Goal: Task Accomplishment & Management: Manage account settings

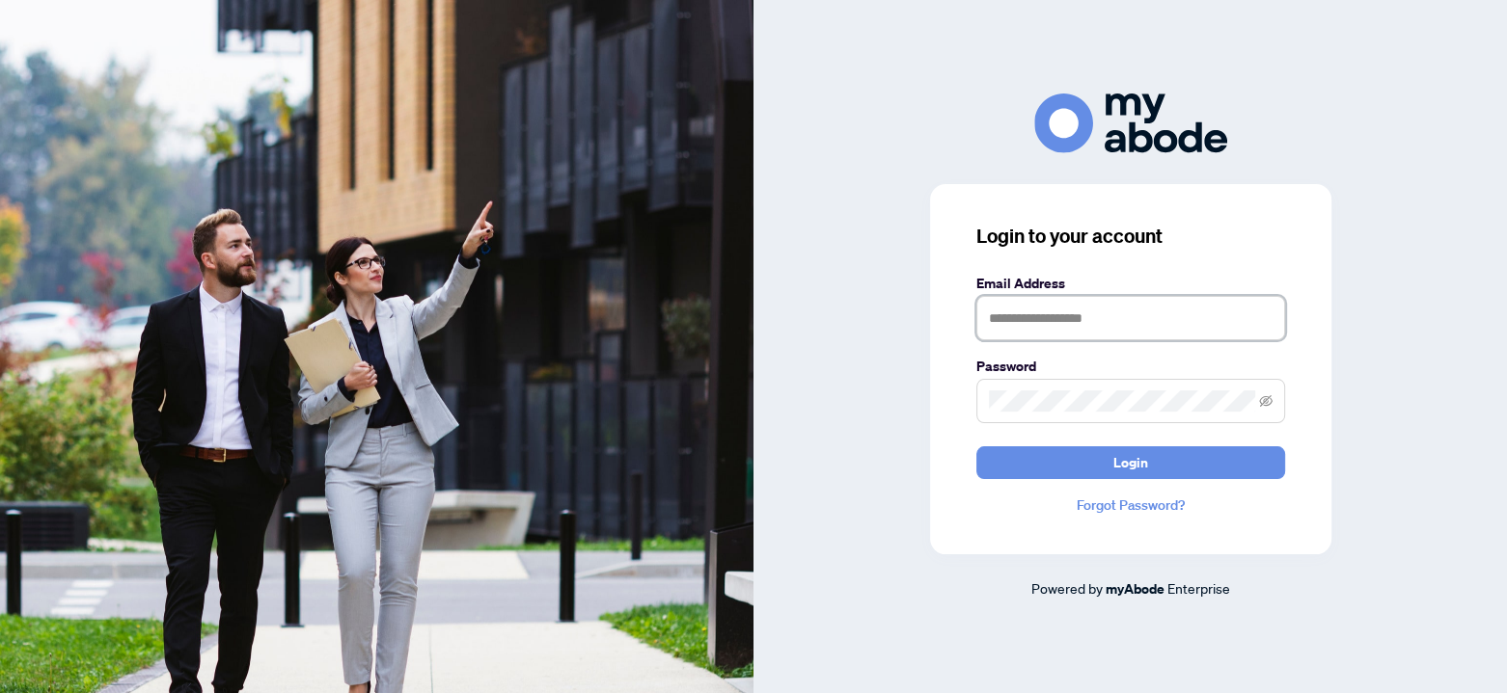
click at [1021, 319] on input "text" at bounding box center [1130, 318] width 309 height 44
type input "**********"
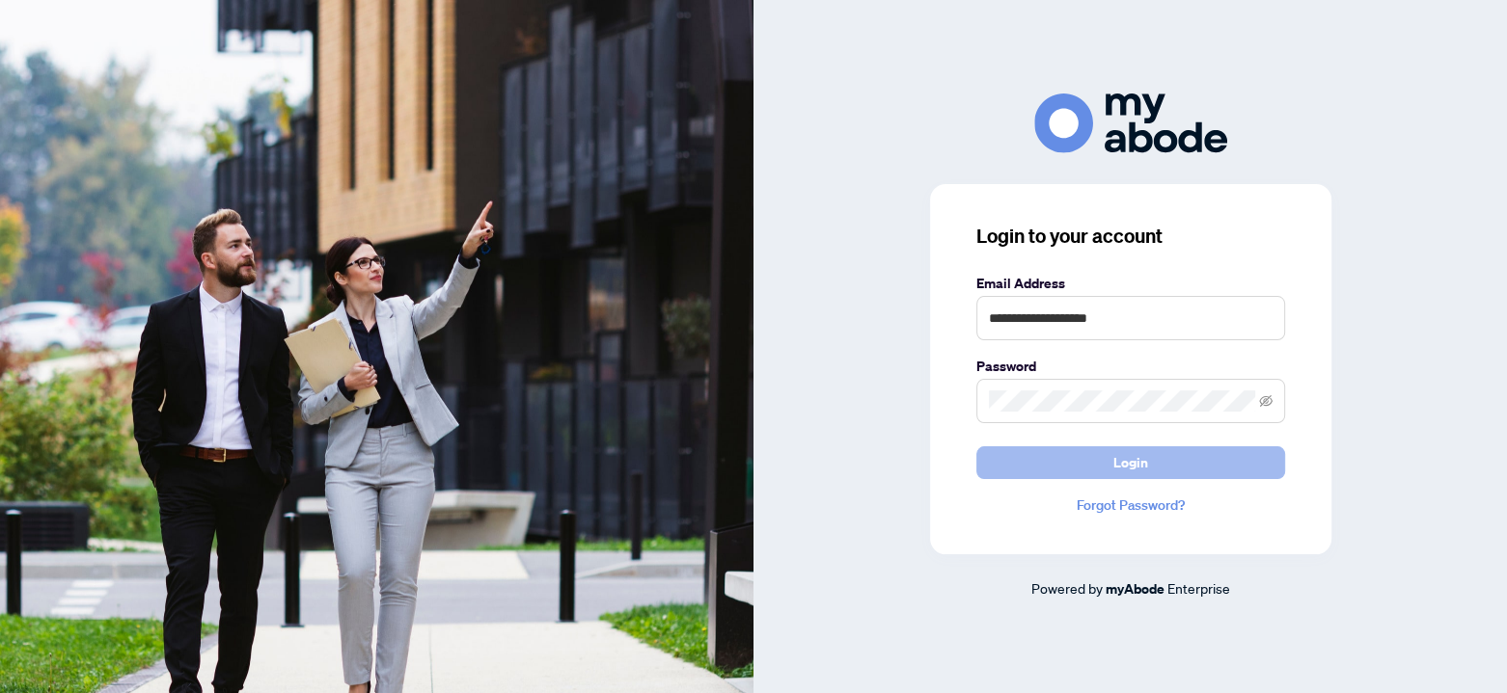
click at [1140, 458] on span "Login" at bounding box center [1130, 463] width 35 height 31
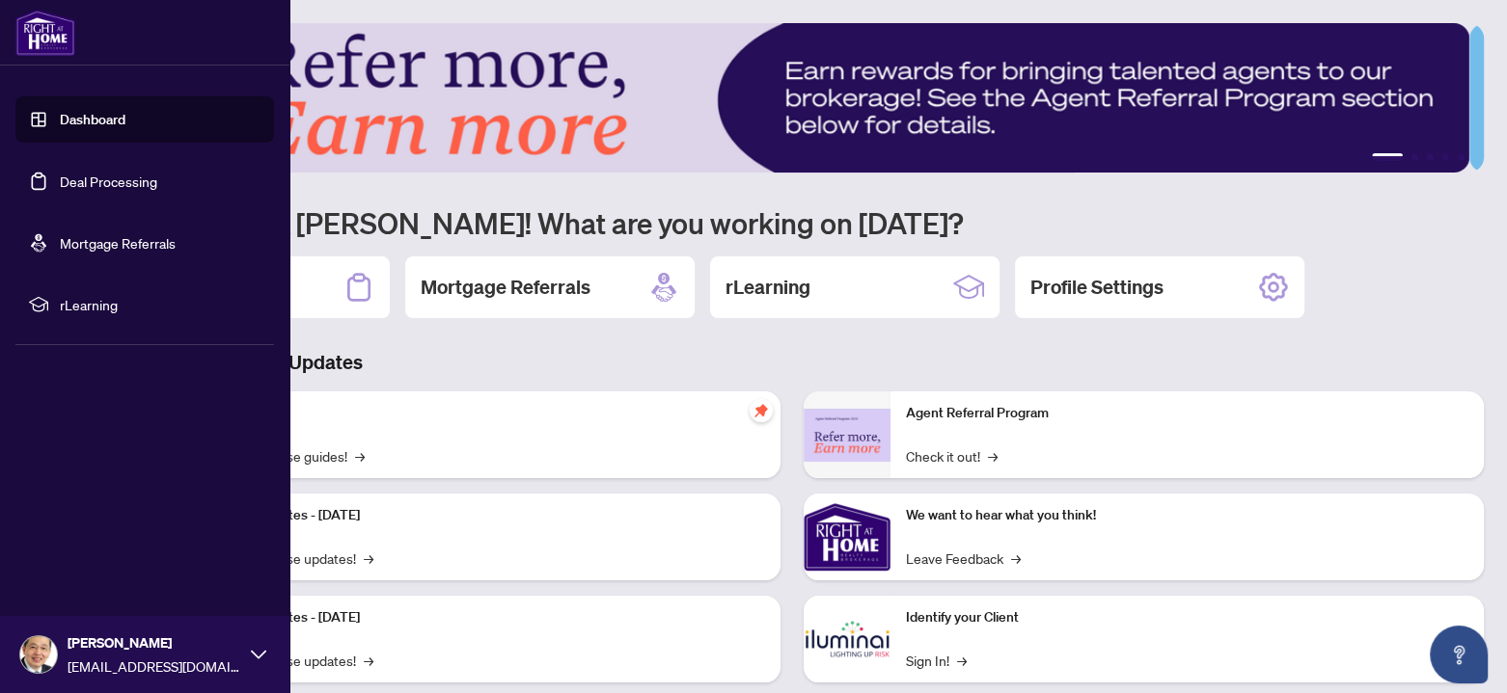
click at [60, 183] on link "Deal Processing" at bounding box center [108, 181] width 97 height 17
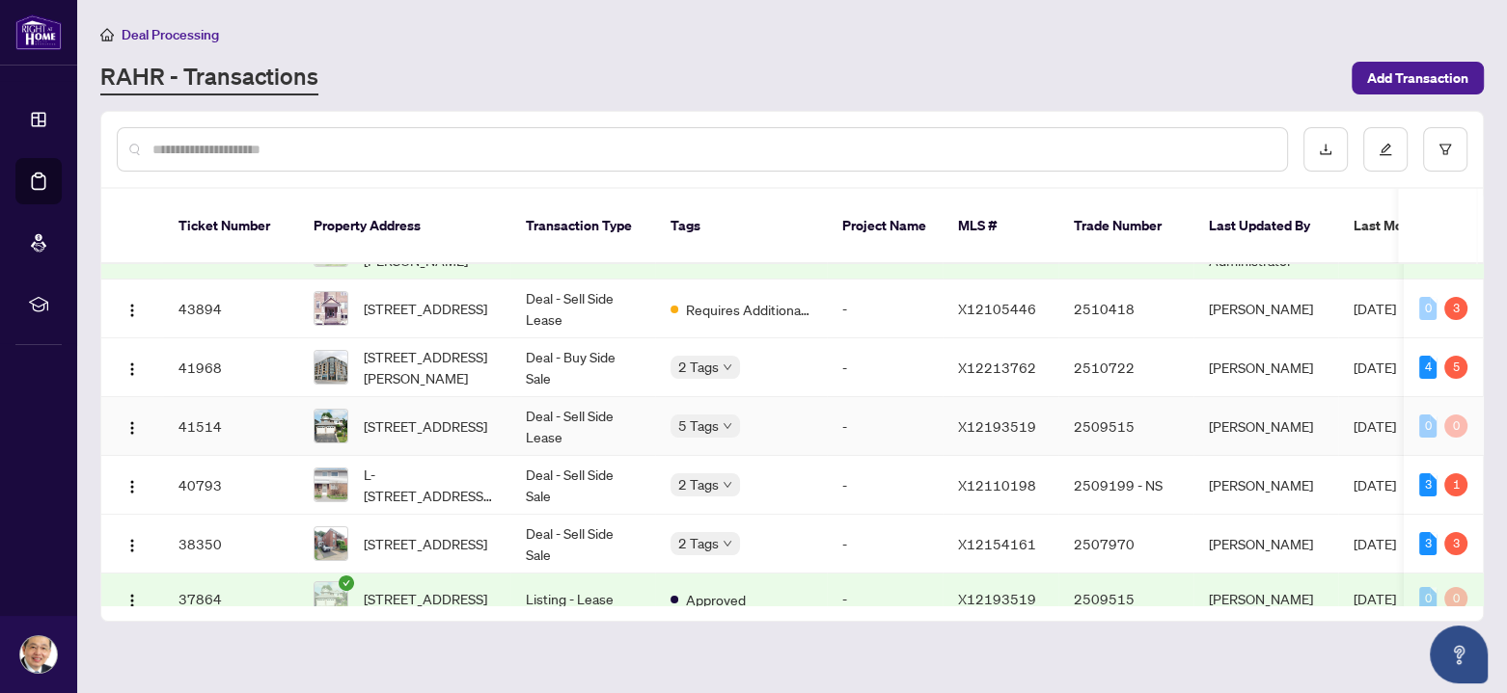
scroll to position [193, 0]
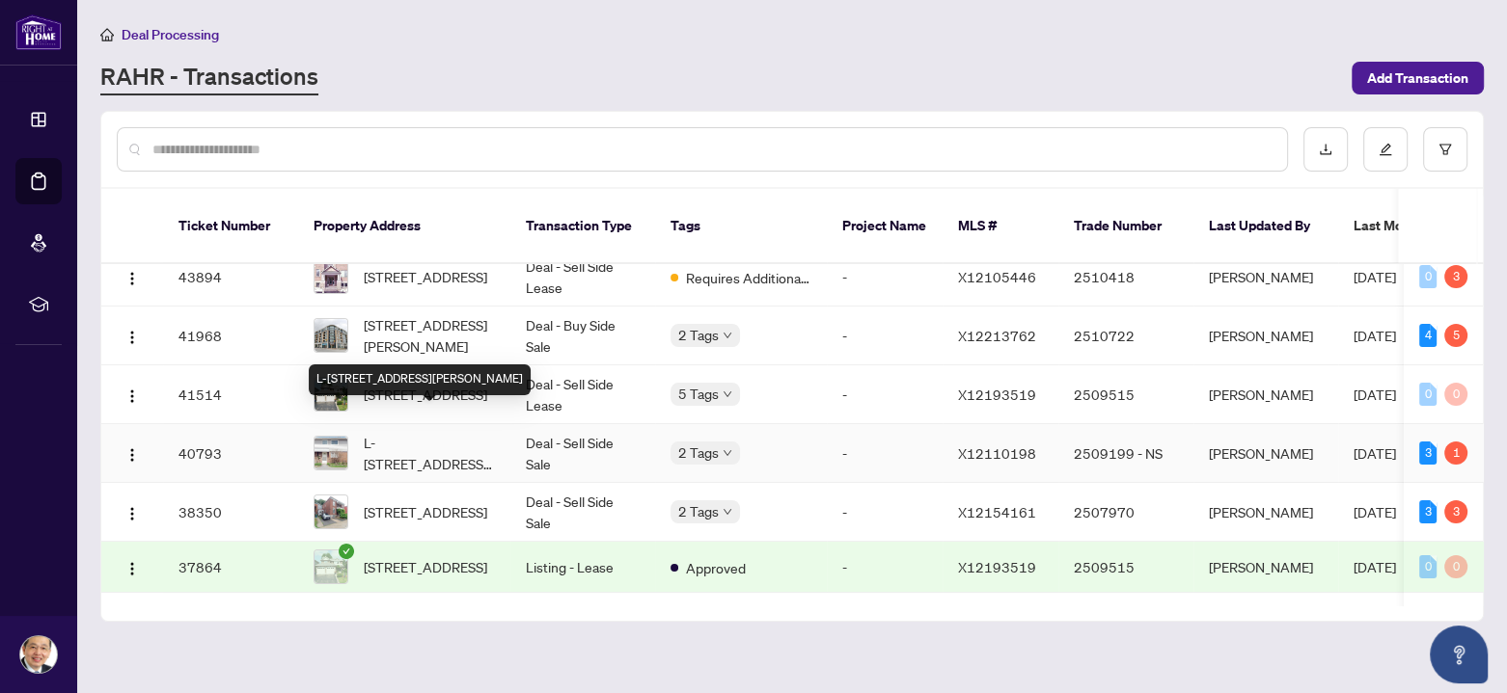
click at [393, 432] on span "L-1466 Heatherington Rd, Ottawa, Ontario K1V 6S1, Canada" at bounding box center [429, 453] width 131 height 42
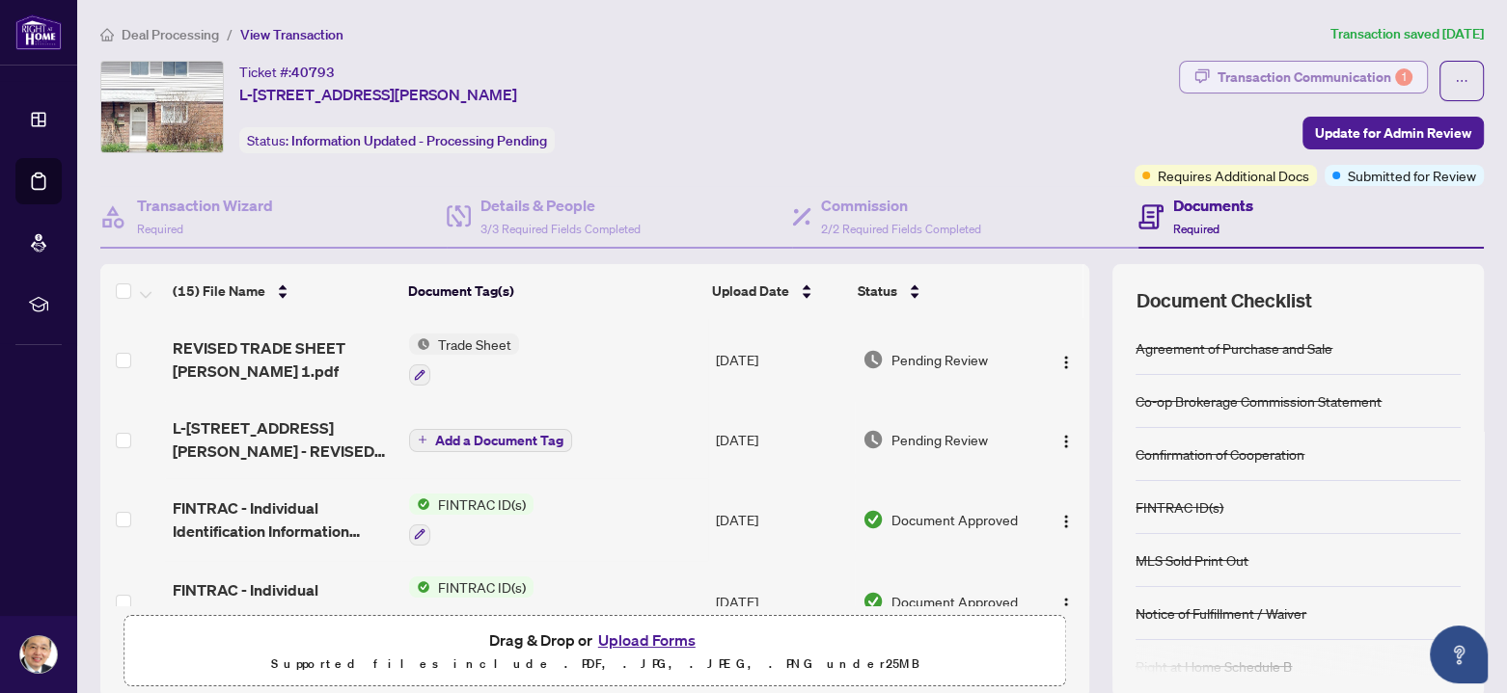
click at [1317, 78] on div "Transaction Communication 1" at bounding box center [1314, 77] width 195 height 31
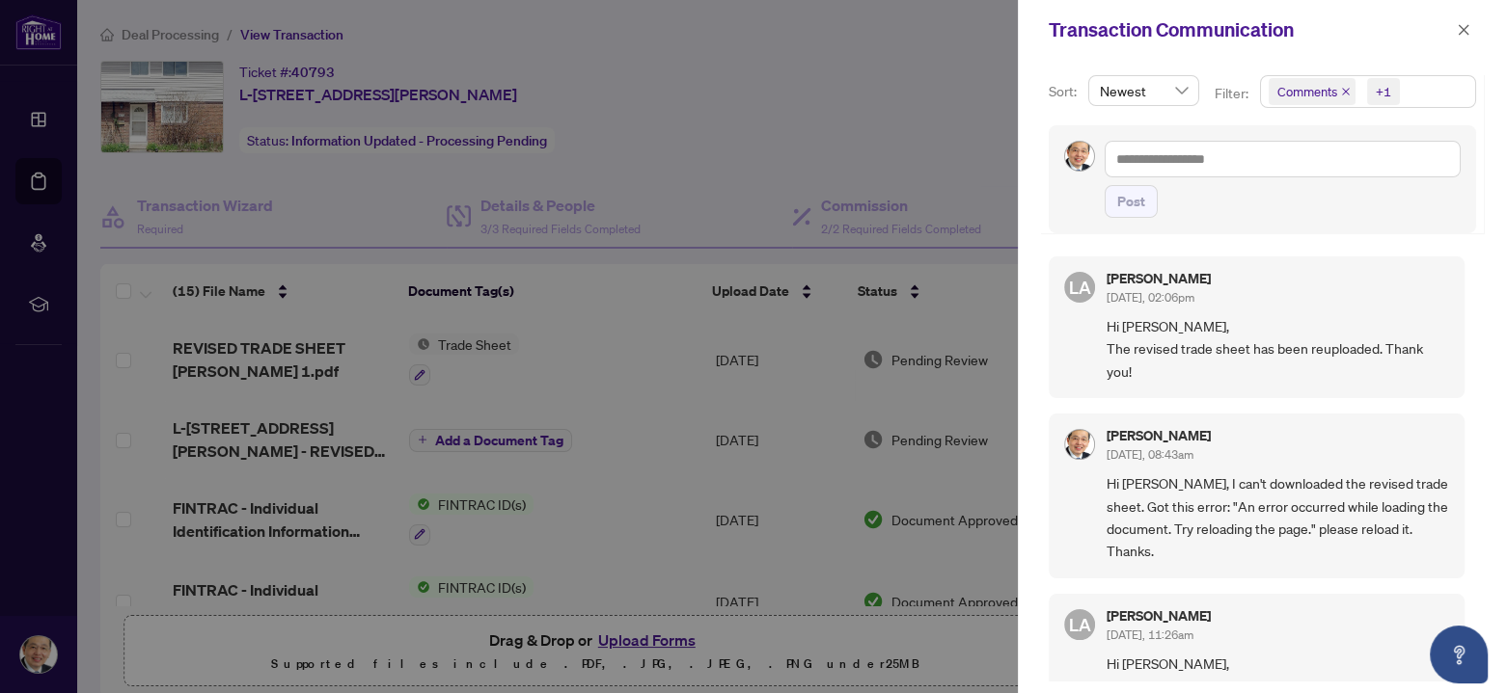
click at [1342, 89] on icon "close" at bounding box center [1346, 92] width 10 height 10
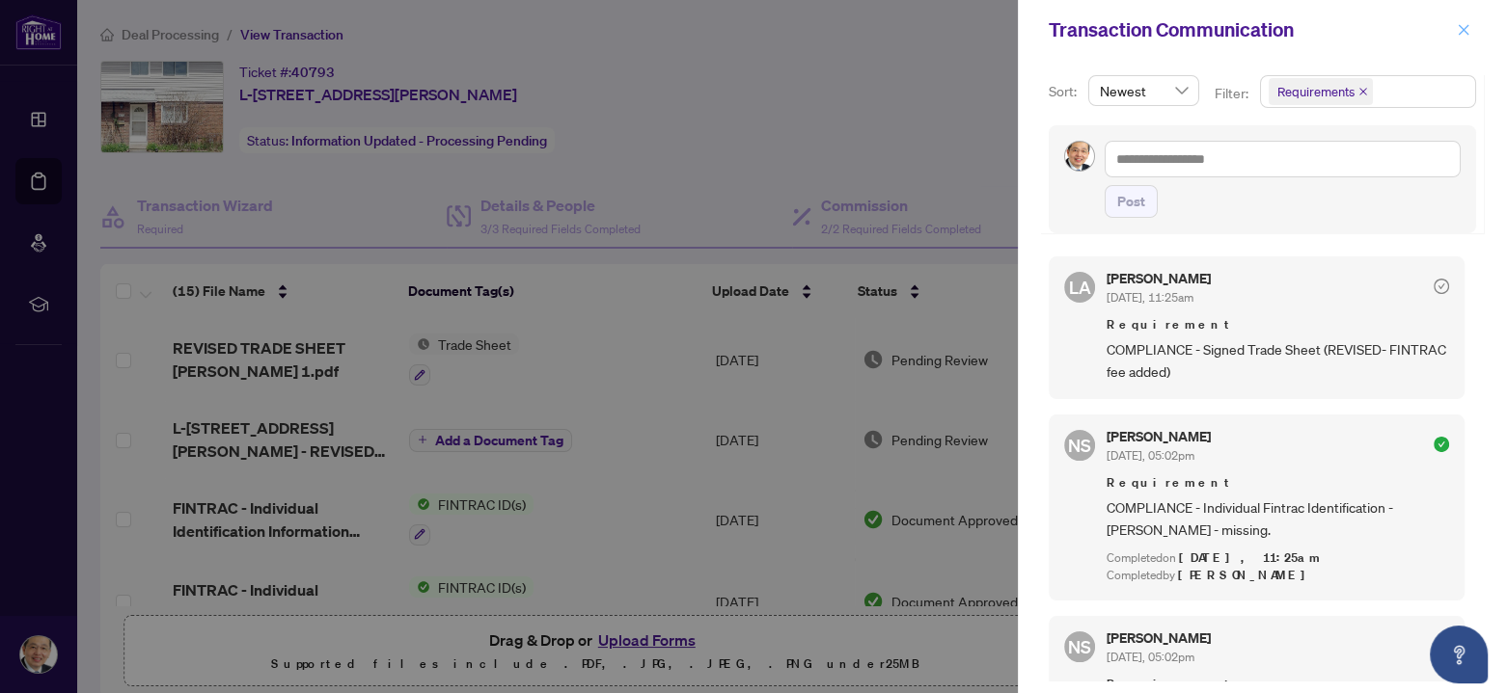
click at [1463, 28] on icon "close" at bounding box center [1463, 29] width 11 height 11
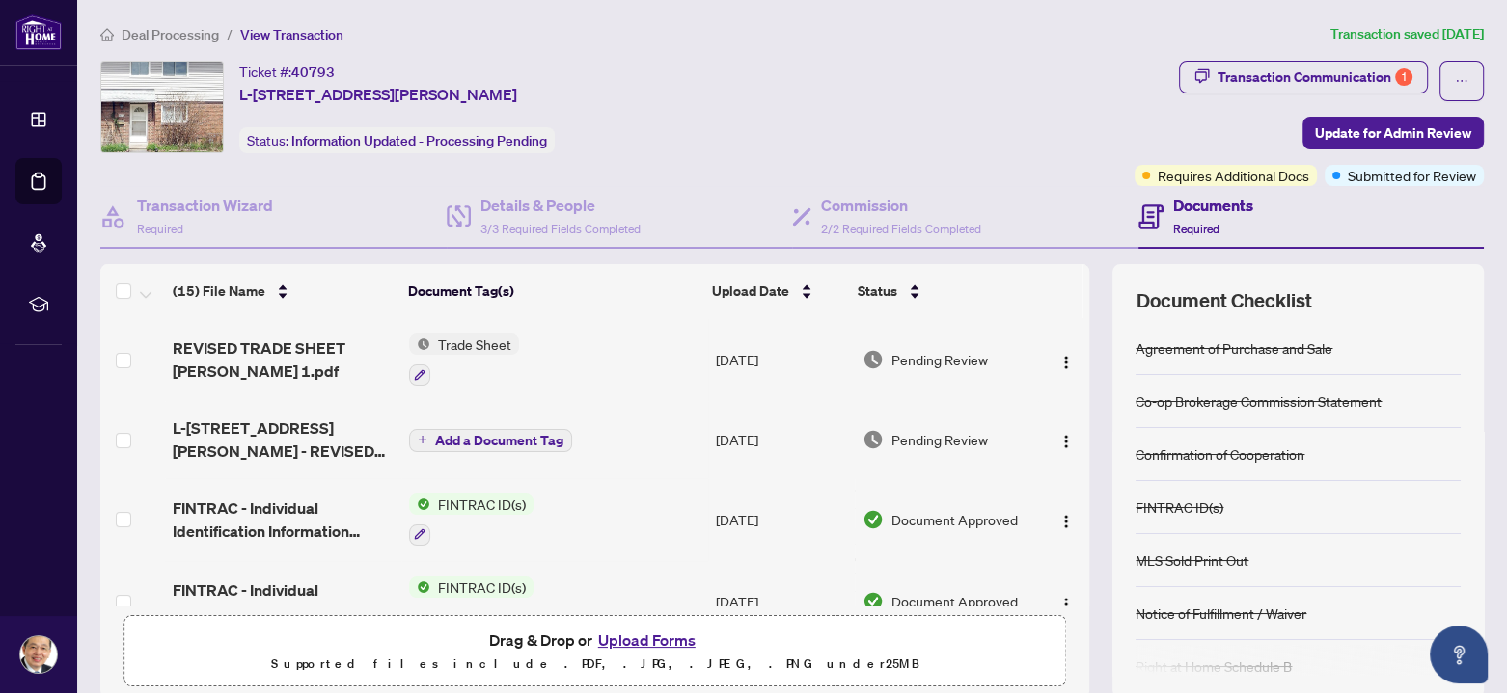
click at [162, 34] on span "Deal Processing" at bounding box center [170, 34] width 97 height 17
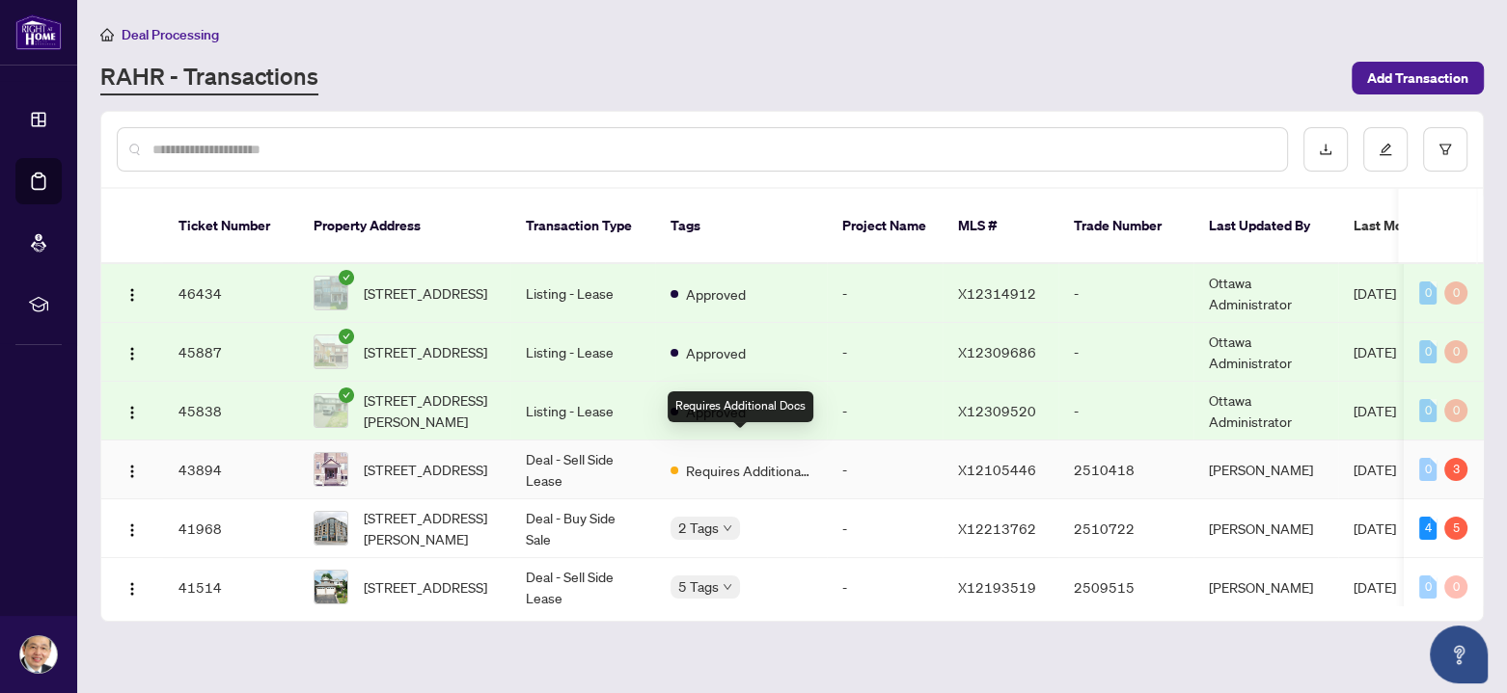
click at [730, 460] on span "Requires Additional Docs" at bounding box center [748, 470] width 125 height 21
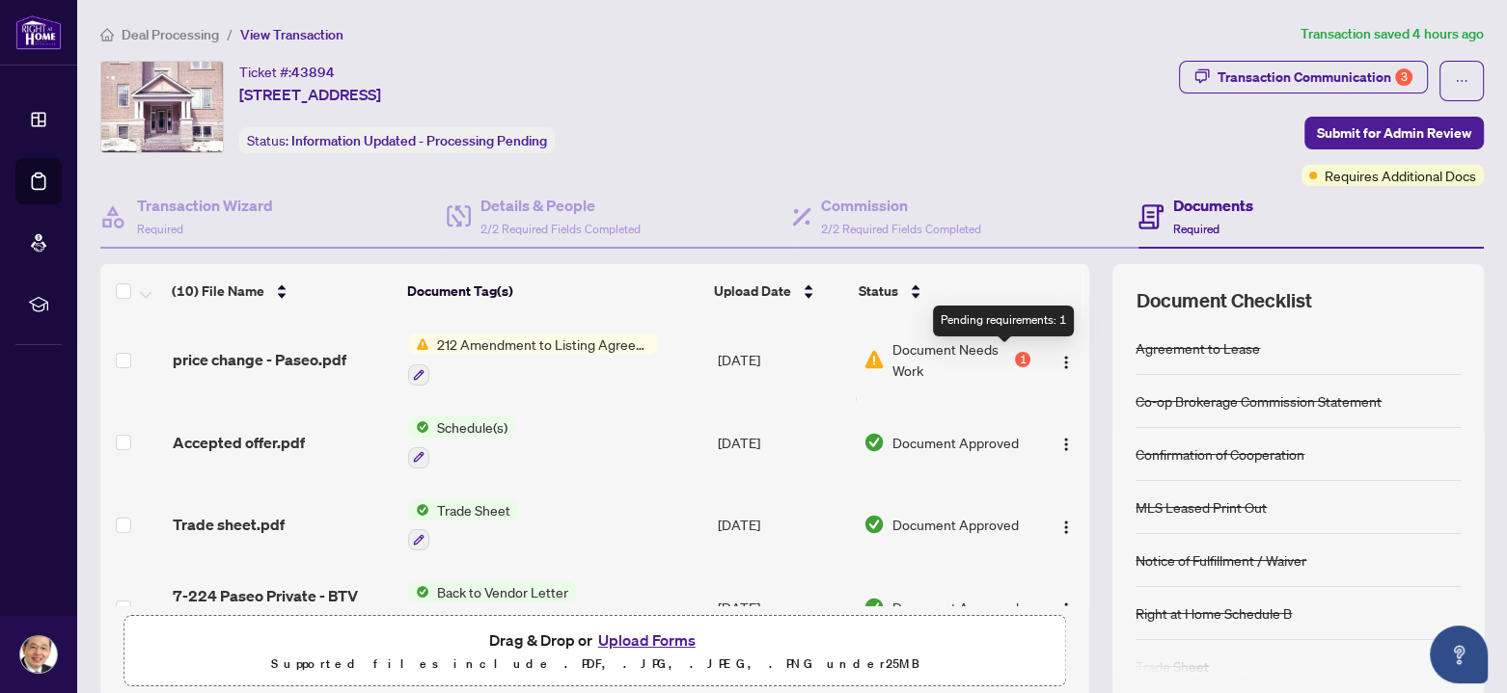
click at [1015, 357] on div "1" at bounding box center [1022, 359] width 15 height 15
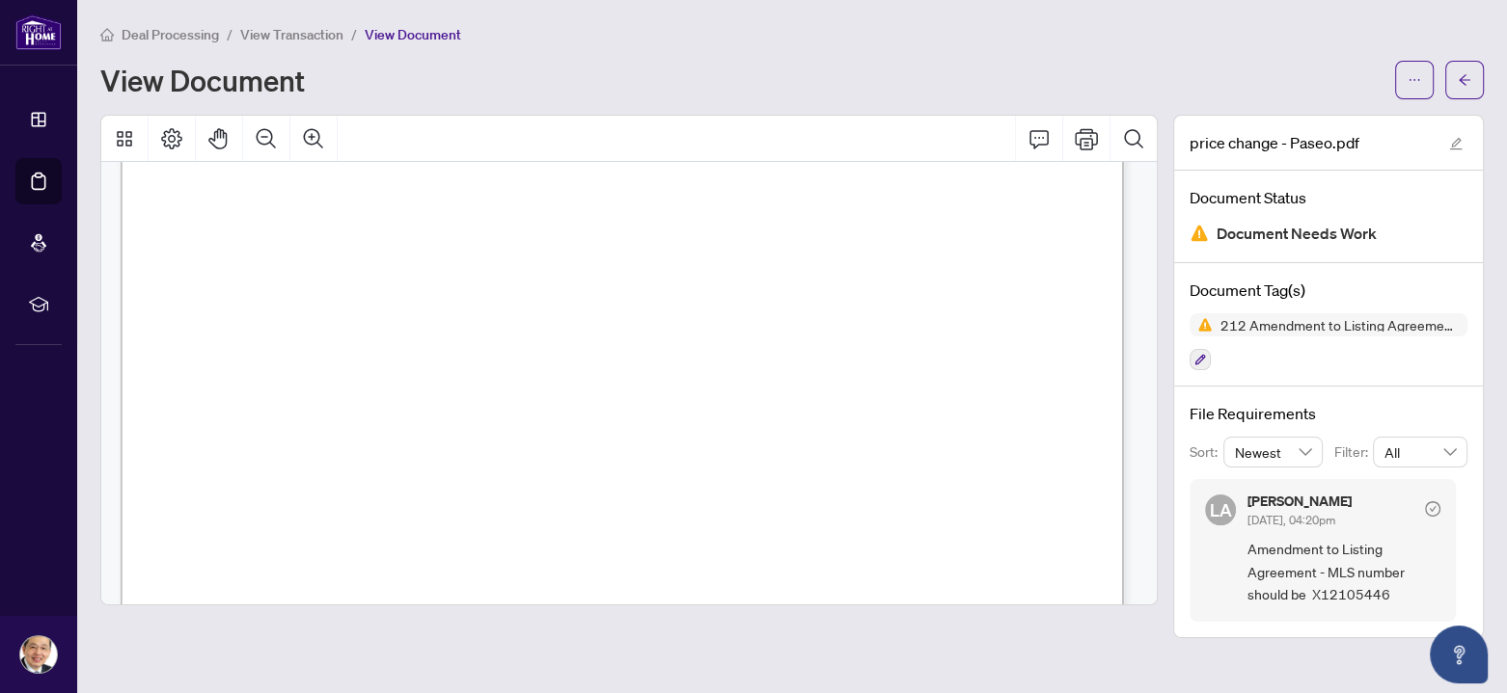
scroll to position [772, 0]
click at [1459, 76] on icon "arrow-left" at bounding box center [1464, 80] width 14 height 14
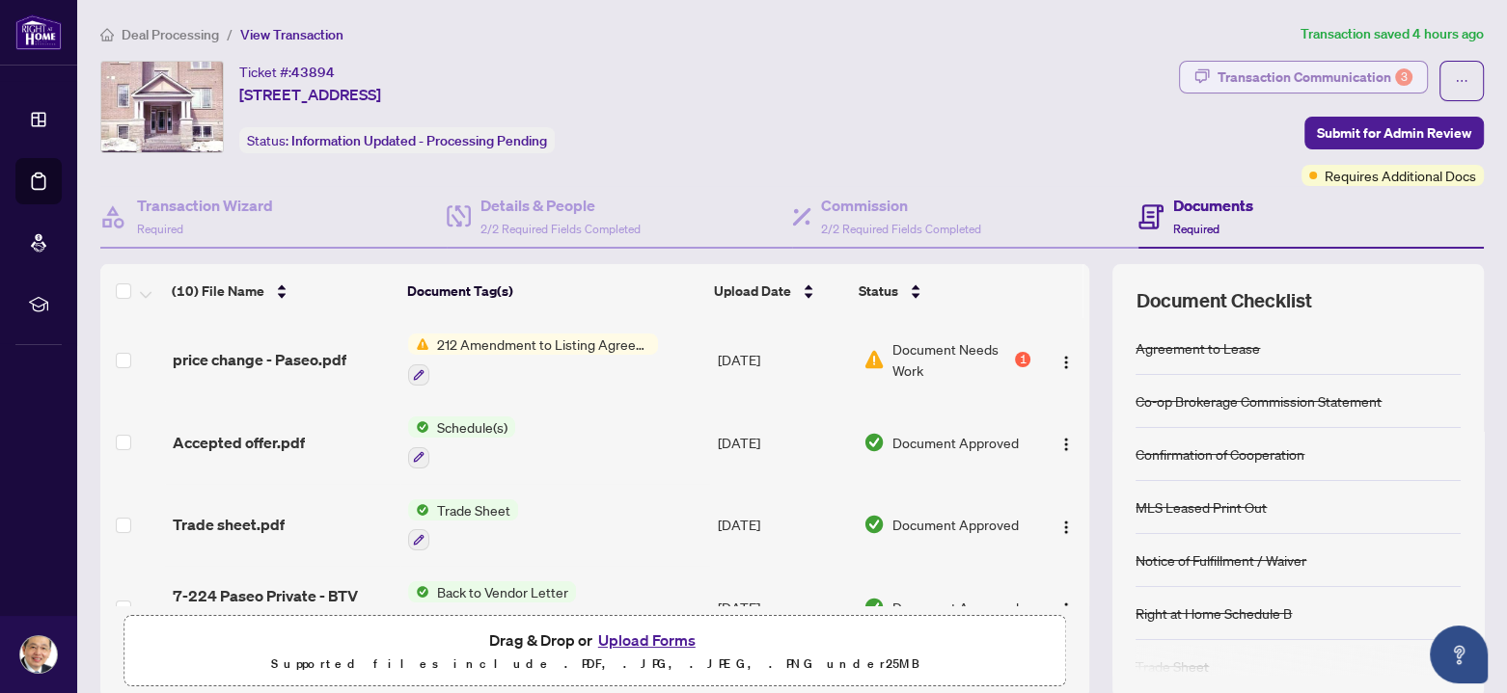
click at [1277, 79] on div "Transaction Communication 3" at bounding box center [1314, 77] width 195 height 31
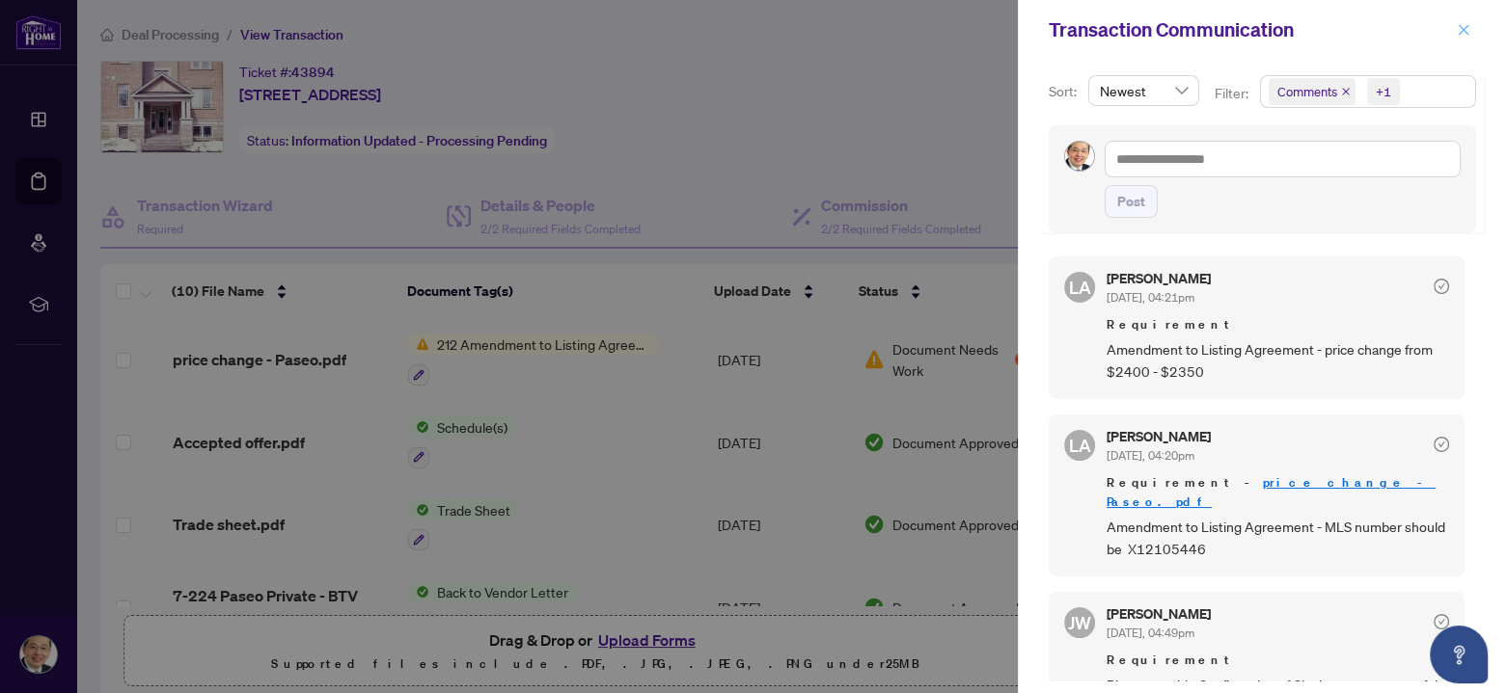
click at [1463, 30] on icon "close" at bounding box center [1463, 29] width 11 height 11
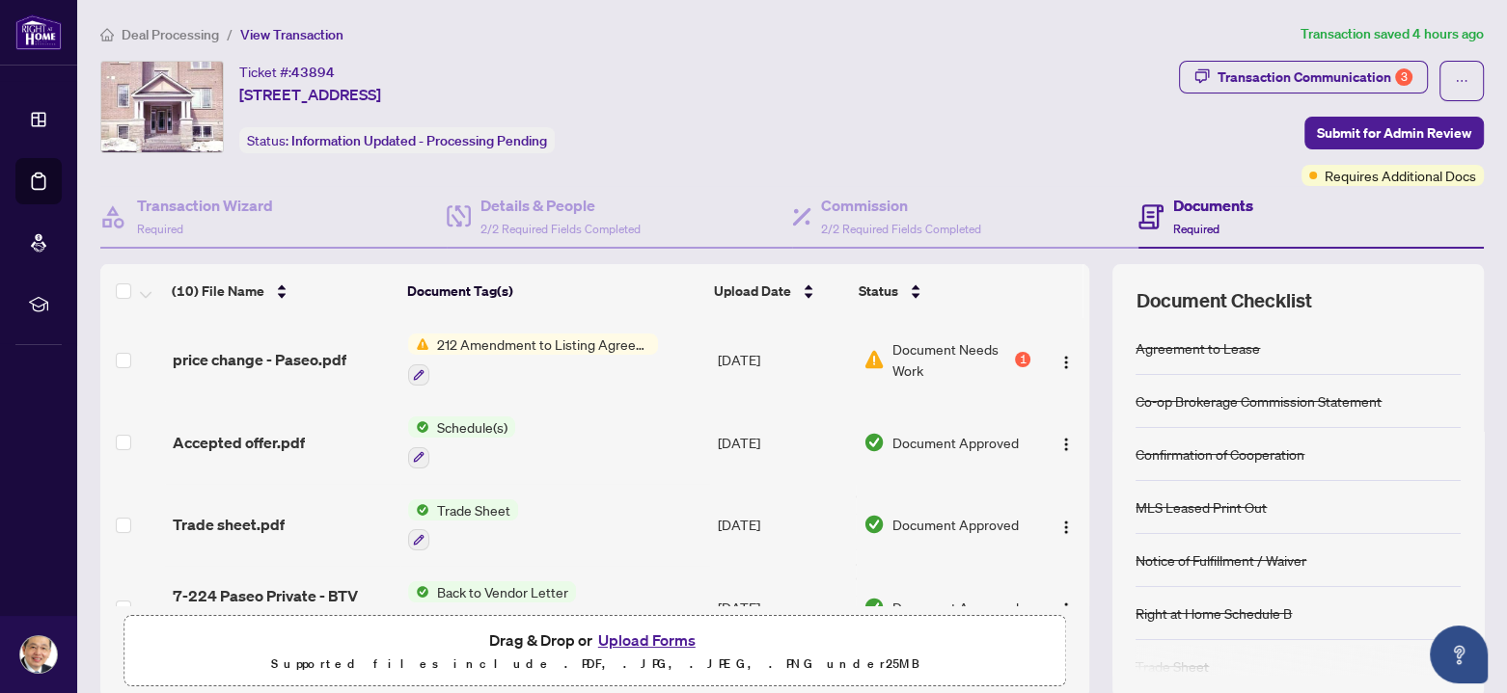
click at [1201, 198] on h4 "Documents" at bounding box center [1213, 205] width 80 height 23
click at [643, 638] on button "Upload Forms" at bounding box center [646, 640] width 109 height 25
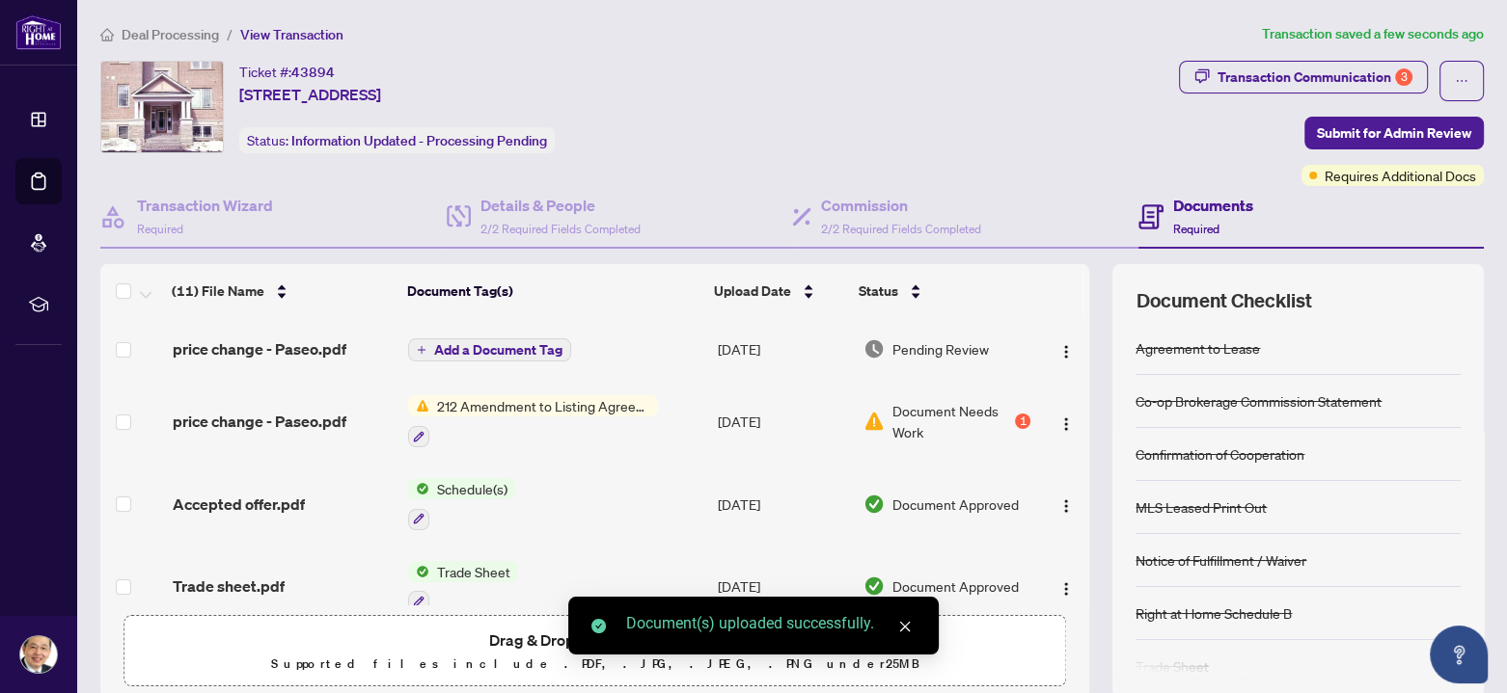
click at [506, 344] on span "Add a Document Tag" at bounding box center [498, 350] width 128 height 14
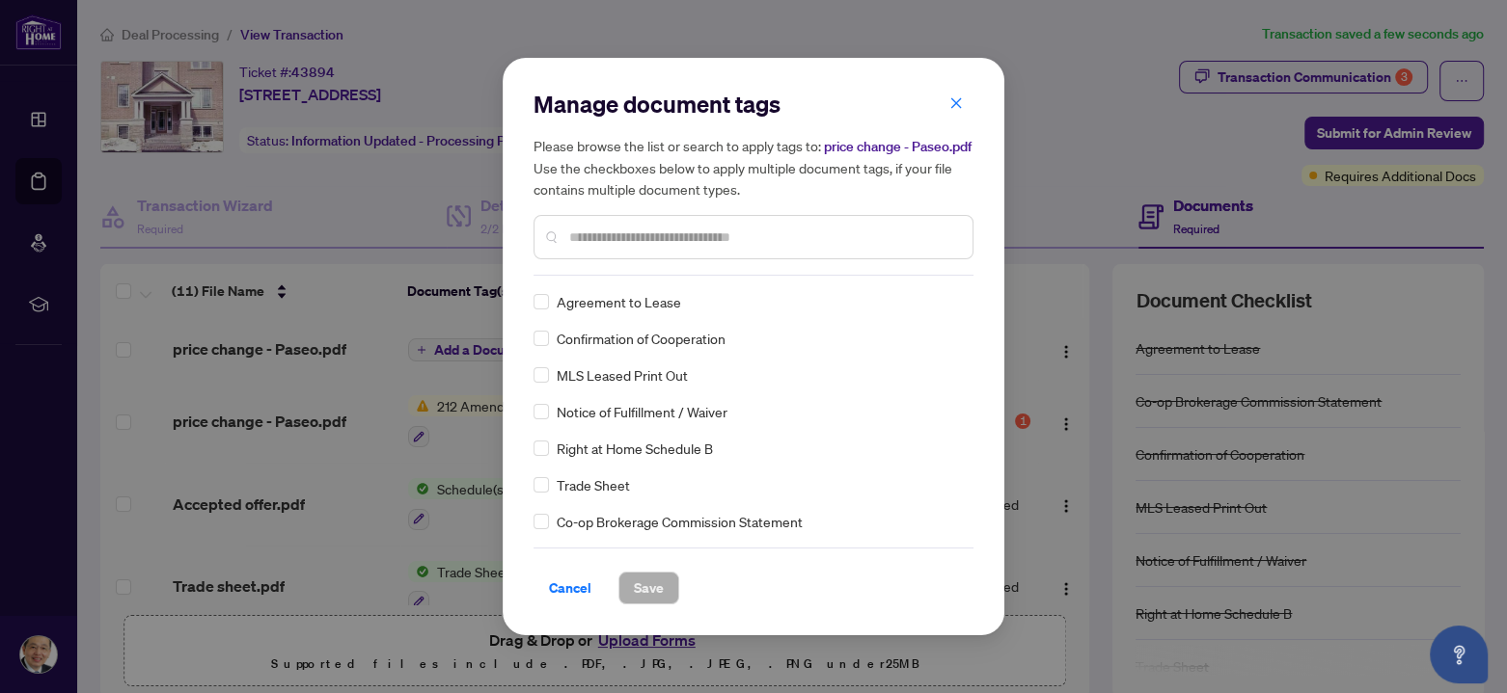
click at [590, 243] on input "text" at bounding box center [763, 237] width 388 height 21
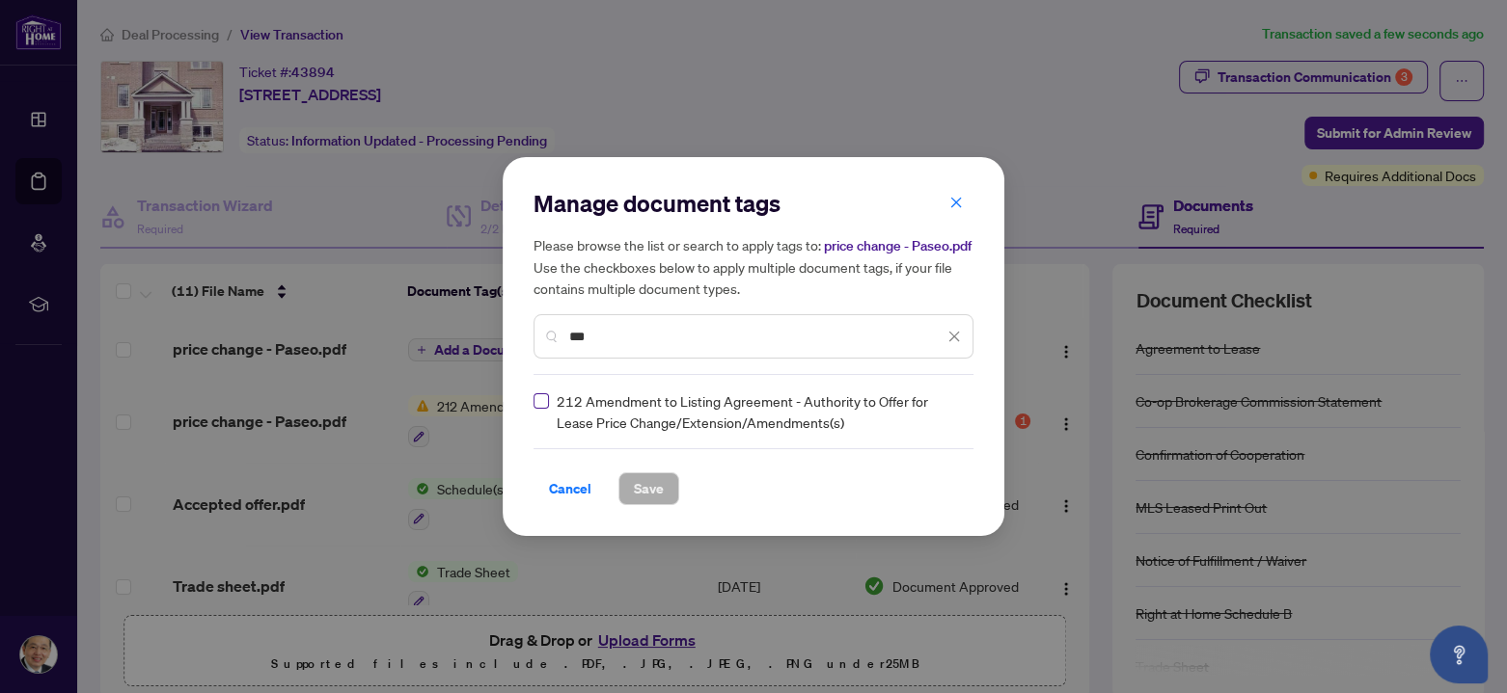
type input "***"
click at [645, 494] on span "Save" at bounding box center [649, 489] width 30 height 31
